Goal: Task Accomplishment & Management: Use online tool/utility

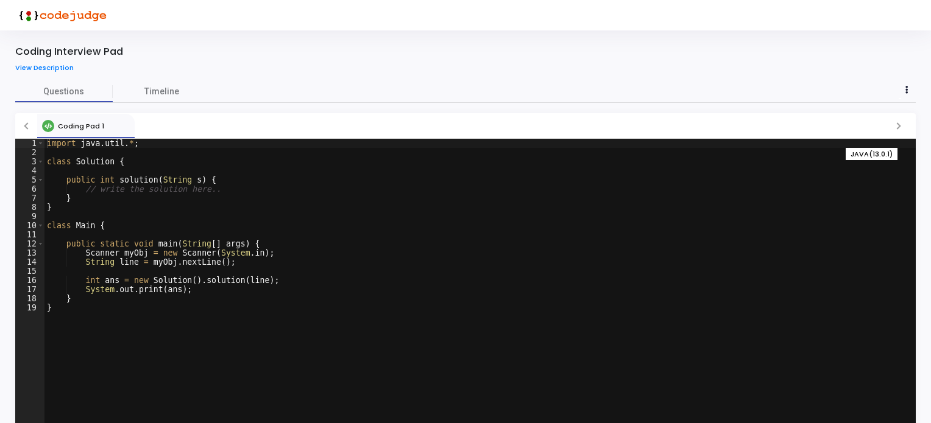
scroll to position [40, 0]
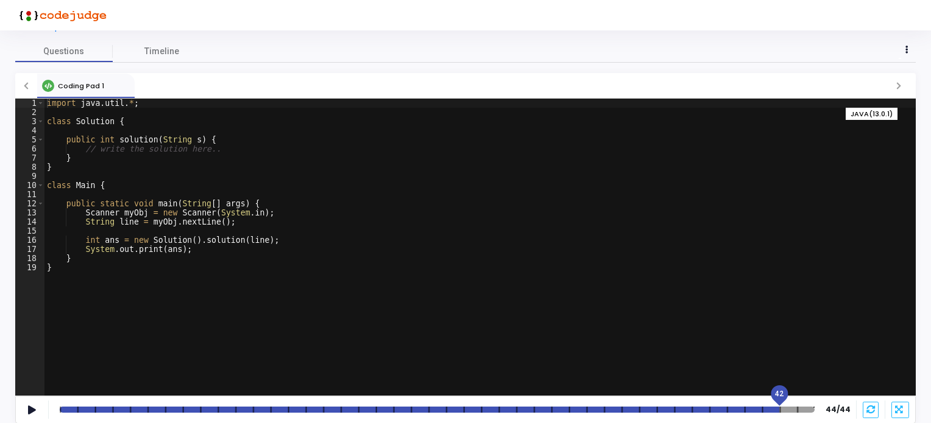
click at [783, 409] on div at bounding box center [437, 410] width 755 height 6
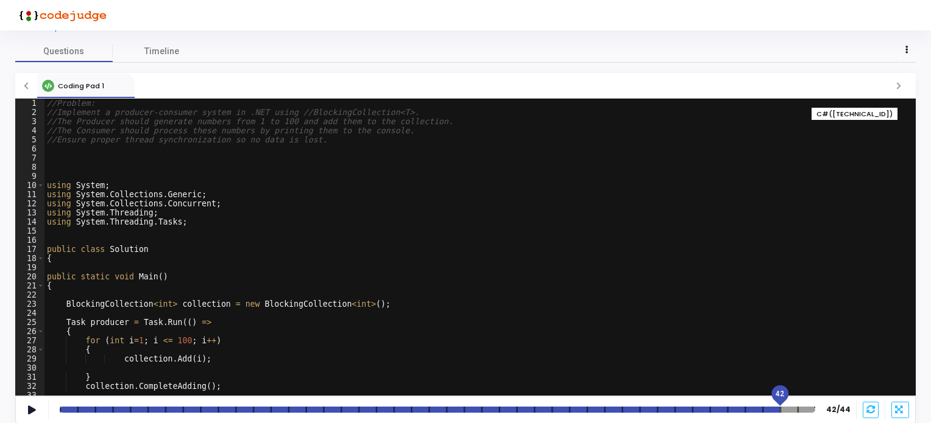
click at [92, 410] on div at bounding box center [437, 410] width 755 height 6
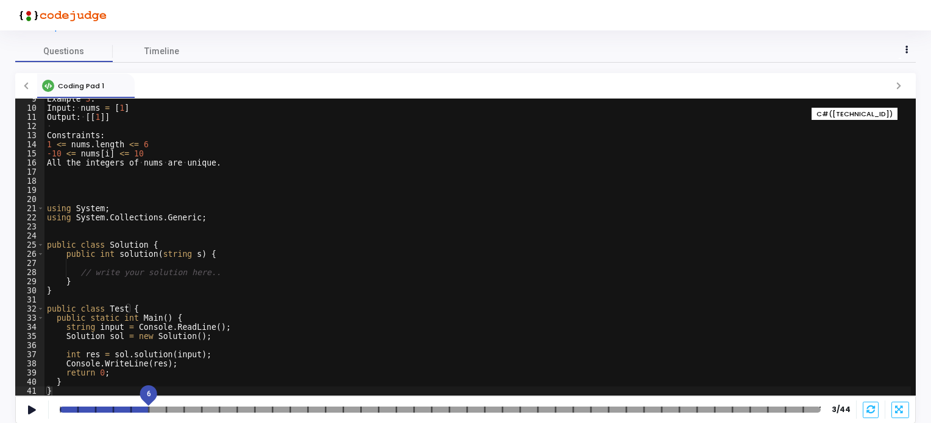
drag, startPoint x: 94, startPoint y: 394, endPoint x: 143, endPoint y: 397, distance: 48.8
click at [143, 397] on div "6" at bounding box center [148, 394] width 24 height 24
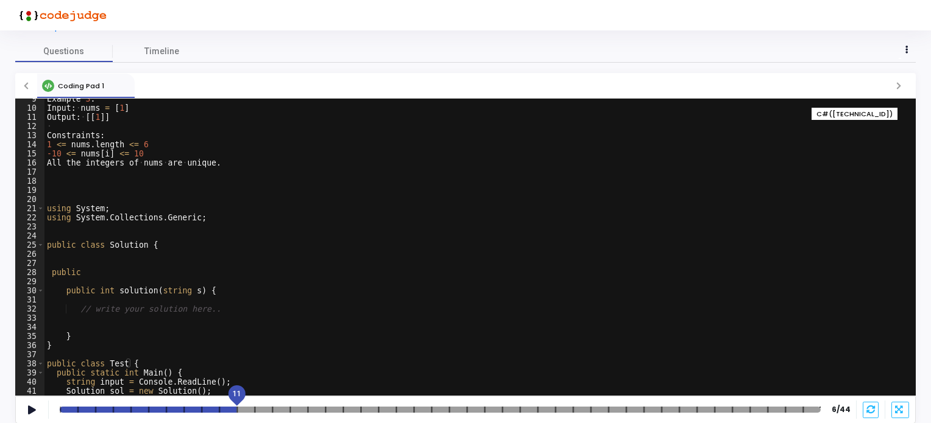
drag, startPoint x: 148, startPoint y: 396, endPoint x: 253, endPoint y: 396, distance: 105.4
click at [241, 396] on span "11" at bounding box center [236, 394] width 9 height 11
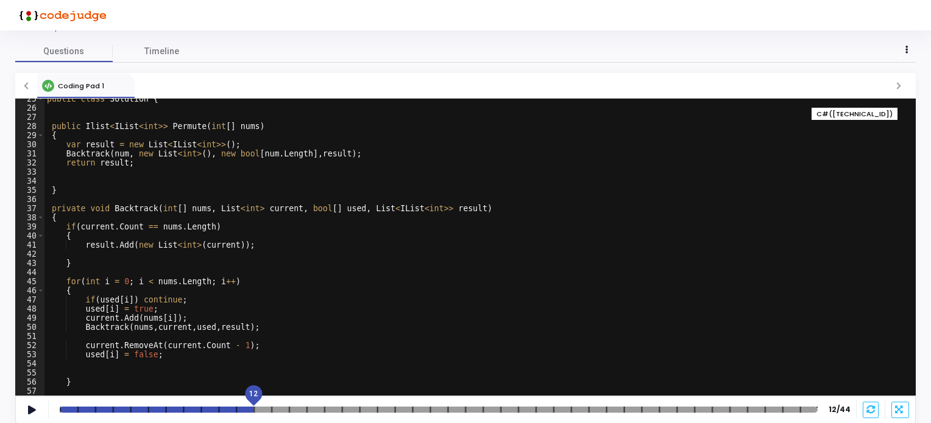
scroll to position [224, 0]
drag, startPoint x: 251, startPoint y: 392, endPoint x: 333, endPoint y: 394, distance: 82.2
click at [319, 394] on div "15" at bounding box center [306, 394] width 24 height 24
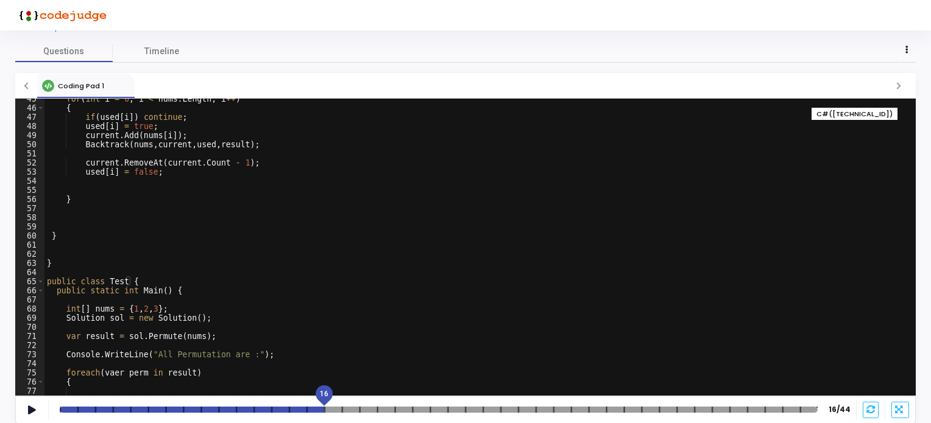
scroll to position [442, 0]
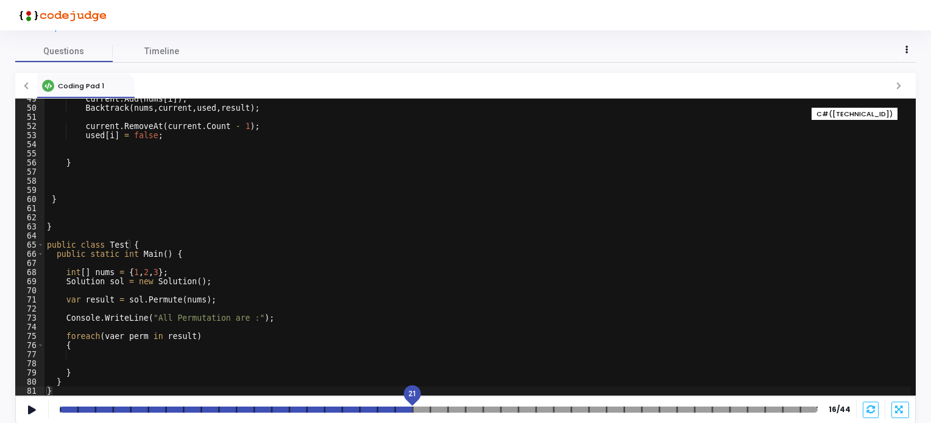
drag, startPoint x: 383, startPoint y: 392, endPoint x: 413, endPoint y: 392, distance: 29.8
click at [413, 392] on span "21" at bounding box center [412, 394] width 9 height 11
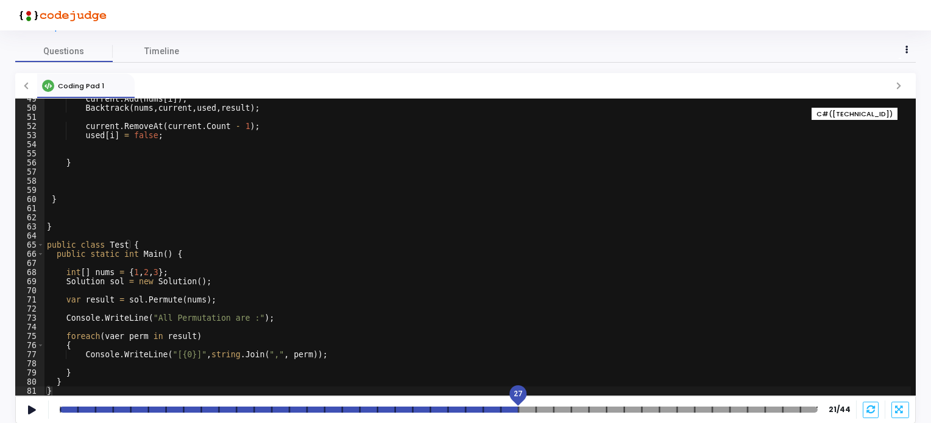
drag, startPoint x: 414, startPoint y: 394, endPoint x: 518, endPoint y: 399, distance: 103.6
click at [518, 399] on span "27" at bounding box center [517, 394] width 9 height 11
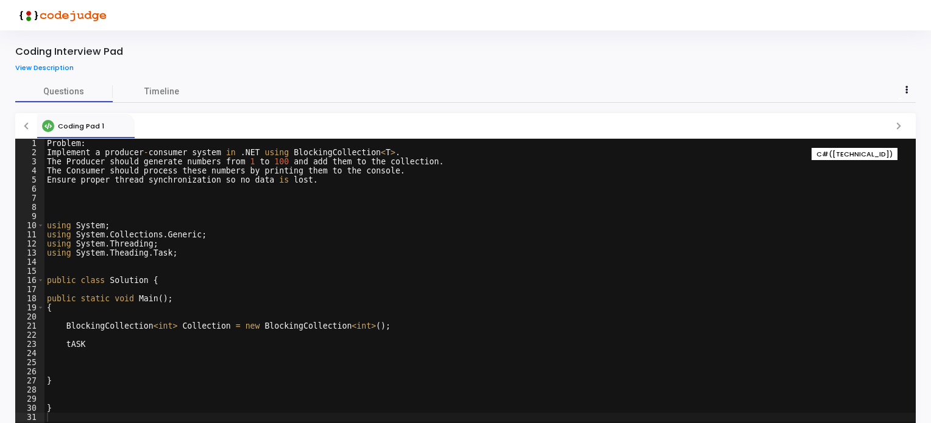
scroll to position [40, 0]
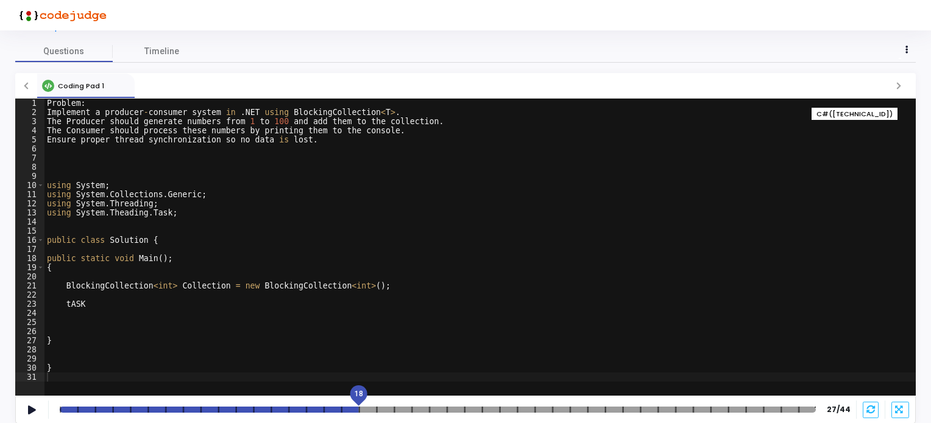
drag, startPoint x: 516, startPoint y: 393, endPoint x: 355, endPoint y: 396, distance: 161.4
click at [355, 396] on span "18" at bounding box center [358, 394] width 9 height 11
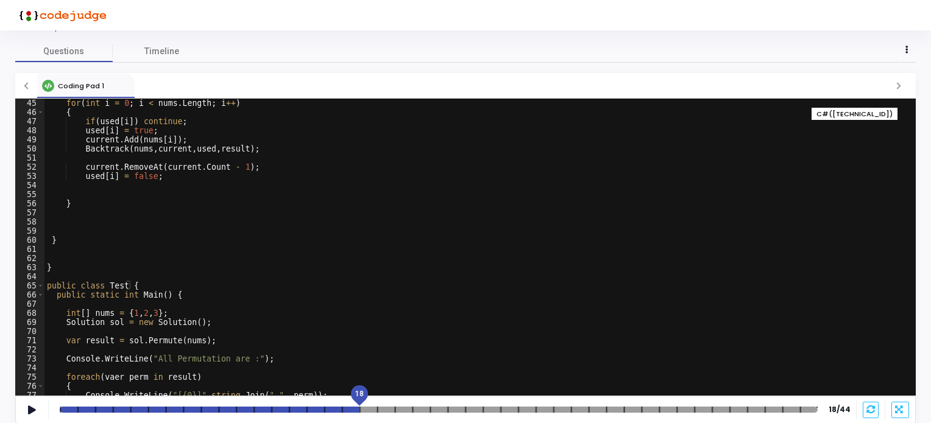
scroll to position [442, 0]
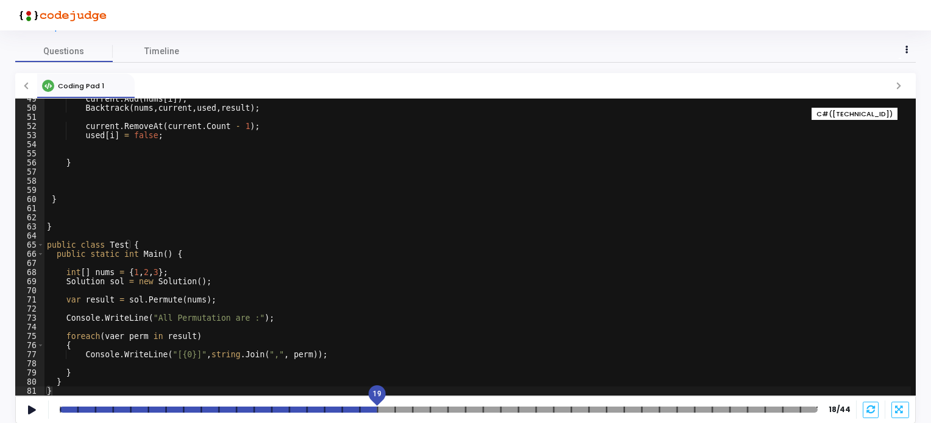
drag, startPoint x: 358, startPoint y: 396, endPoint x: 380, endPoint y: 398, distance: 22.0
click at [380, 398] on span "19" at bounding box center [377, 394] width 9 height 11
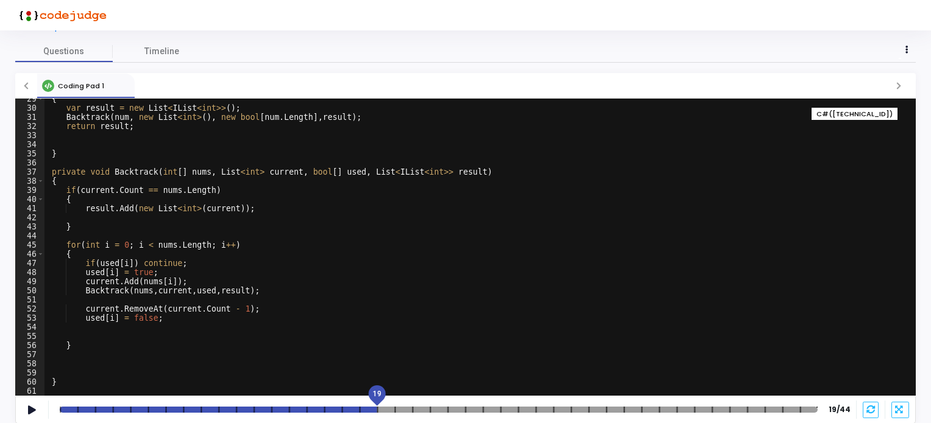
scroll to position [224, 0]
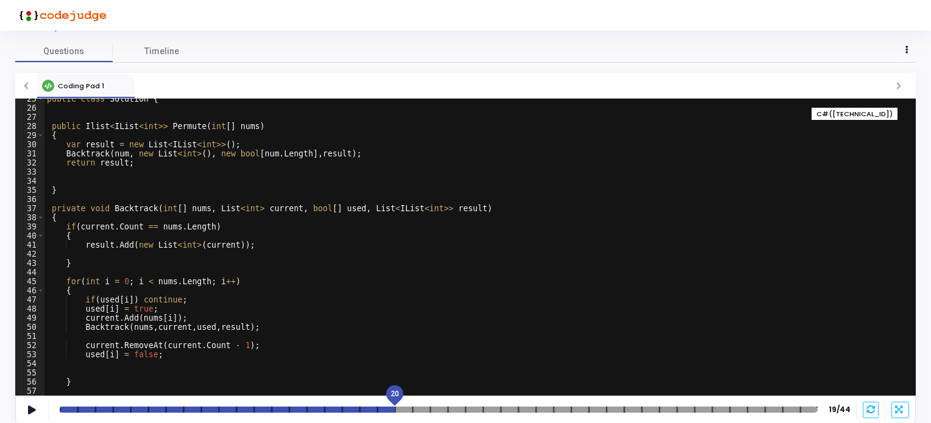
drag, startPoint x: 375, startPoint y: 394, endPoint x: 394, endPoint y: 396, distance: 19.0
click at [394, 396] on span "20" at bounding box center [394, 394] width 9 height 11
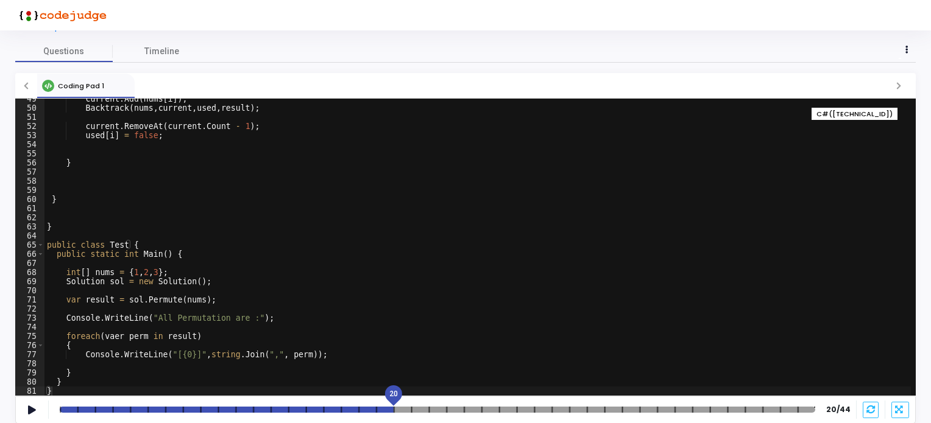
scroll to position [442, 0]
drag, startPoint x: 390, startPoint y: 398, endPoint x: 412, endPoint y: 401, distance: 21.5
click at [412, 401] on div "21" at bounding box center [411, 394] width 24 height 24
drag, startPoint x: 414, startPoint y: 393, endPoint x: 429, endPoint y: 396, distance: 14.9
click at [429, 396] on span "22" at bounding box center [429, 394] width 9 height 11
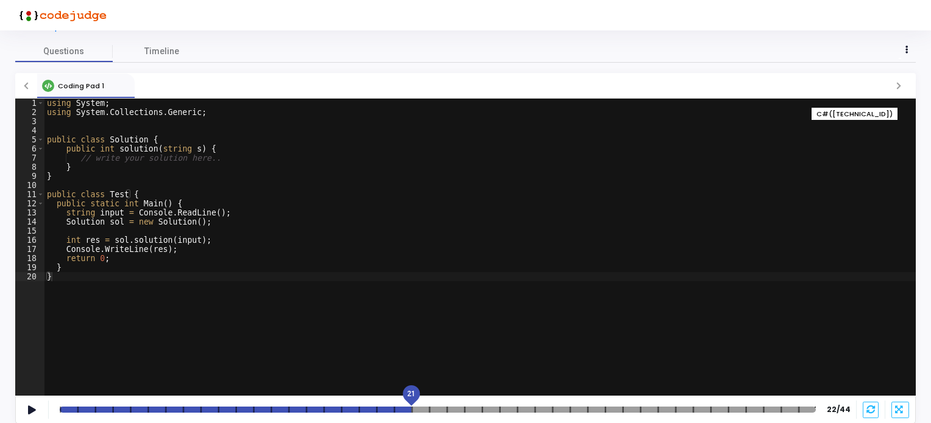
drag, startPoint x: 432, startPoint y: 395, endPoint x: 418, endPoint y: 396, distance: 14.7
click at [418, 396] on div "21" at bounding box center [411, 394] width 24 height 24
